Goal: Task Accomplishment & Management: Manage account settings

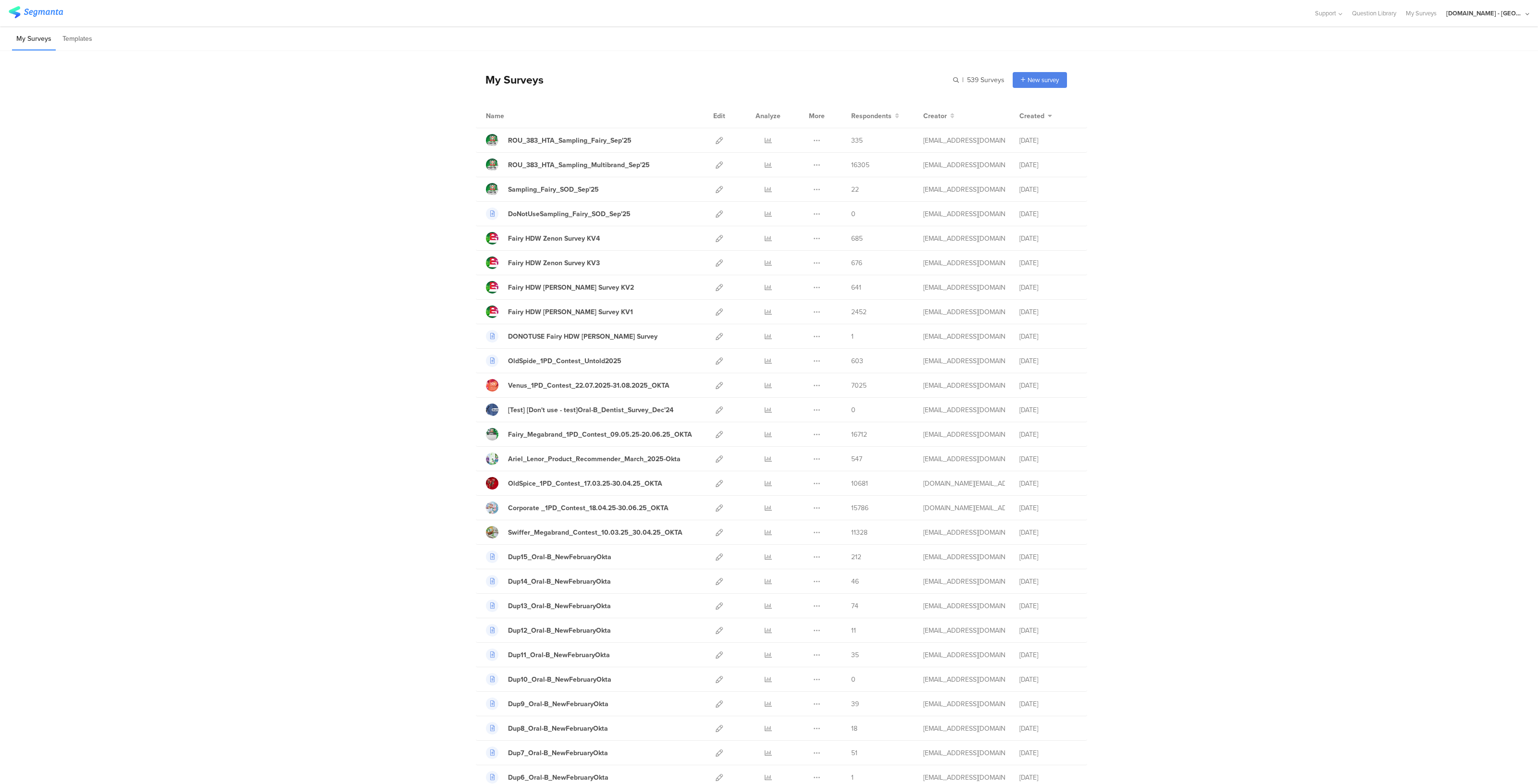
click at [295, 291] on div "My Surveys | 539 Surveys New survey Start from scratch Choose from templates Na…" at bounding box center [769, 729] width 1538 height 1356
